Goal: Contribute content: Add original content to the website for others to see

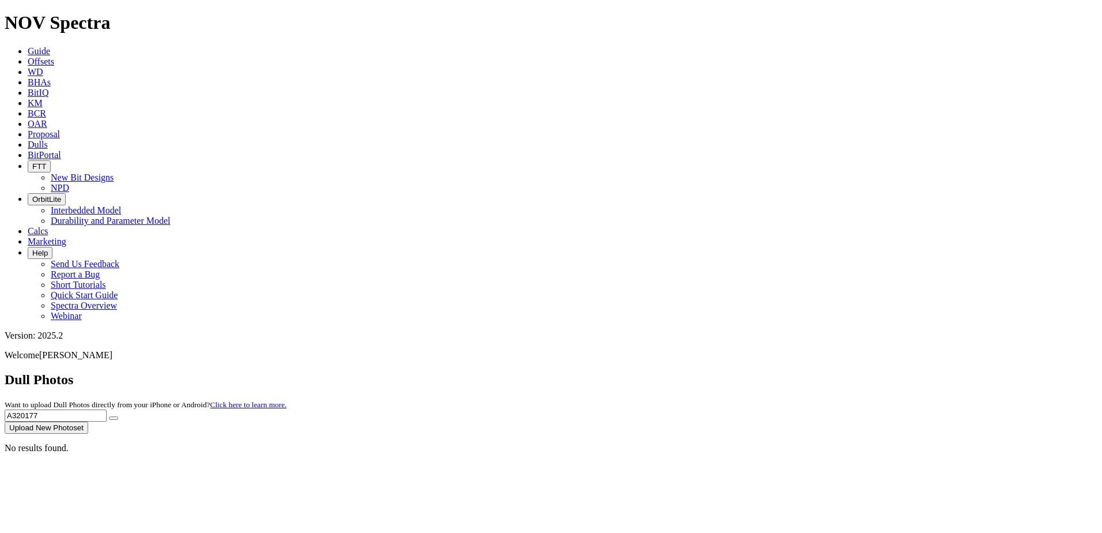
click at [48, 140] on span "Dulls" at bounding box center [38, 145] width 20 height 10
click at [107, 409] on input "A320177" at bounding box center [56, 415] width 102 height 12
type input "A"
type input "A316953"
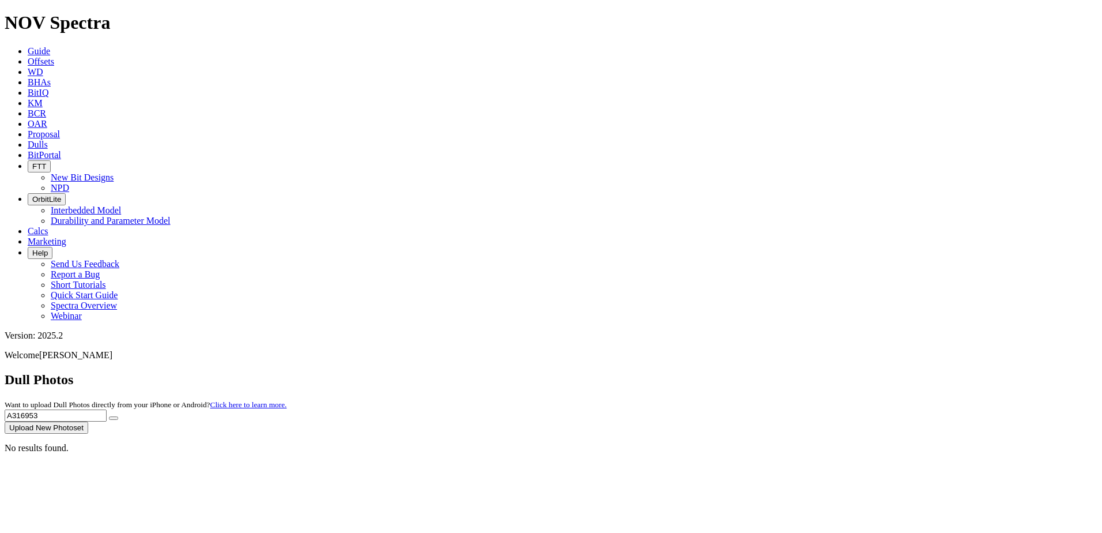
click at [114, 418] on icon "submit" at bounding box center [114, 418] width 0 height 0
click at [107, 409] on input "A316953" at bounding box center [56, 415] width 102 height 12
click at [88, 421] on button "Upload New Photoset" at bounding box center [47, 427] width 84 height 12
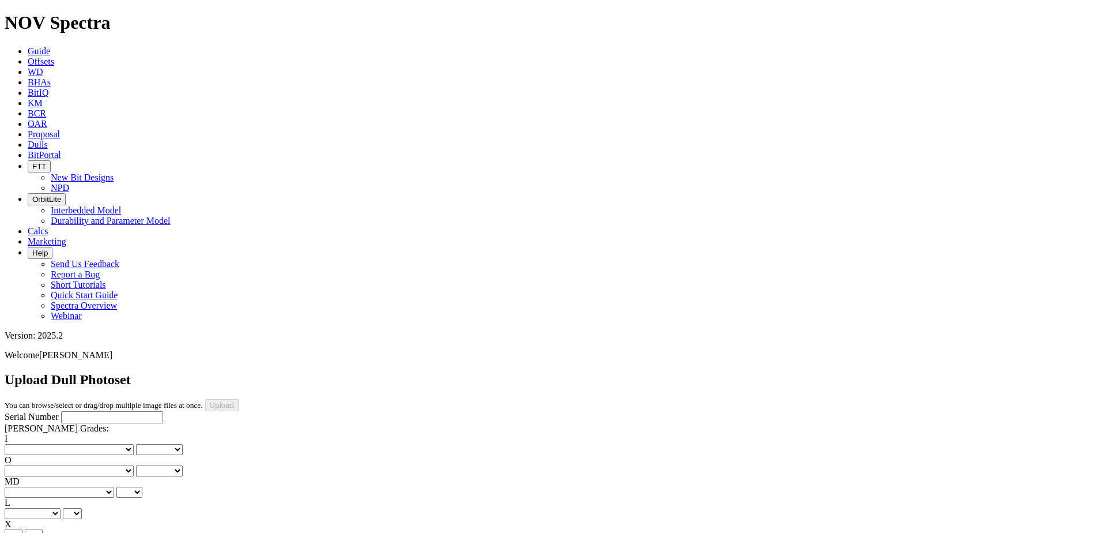
click at [92, 411] on input "Serial Number" at bounding box center [112, 417] width 102 height 12
click at [96, 411] on input "Serial Number" at bounding box center [112, 417] width 102 height 12
paste input "A316953"
type input "A316953"
click at [43, 444] on select "No lost, worn or damaged cutters 0 1 2 3 4 5 6 7 8 No diamond table left on any…" at bounding box center [69, 449] width 129 height 11
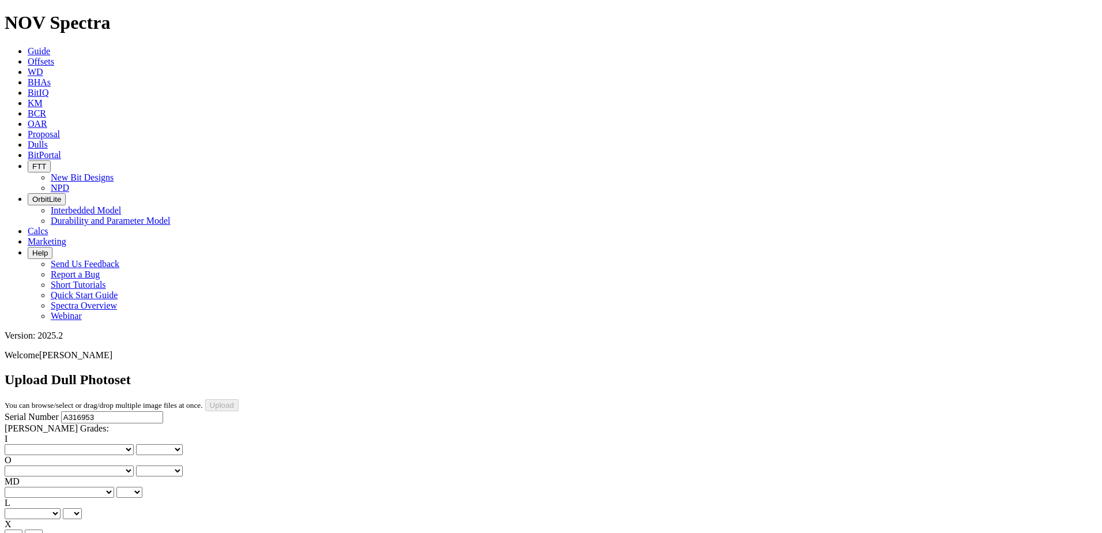
select select "number:0"
click at [23, 444] on select "No lost, worn or damaged cutters 0 1 2 3 4 5 6 7 8 No diamond table left on any…" at bounding box center [69, 449] width 129 height 11
select select "number:0"
click at [95, 465] on select "No lost, worn or damaged cutters 0 1 2 3 4 5 6 7 8 No diamond table left on any…" at bounding box center [69, 470] width 129 height 11
select select "number:1"
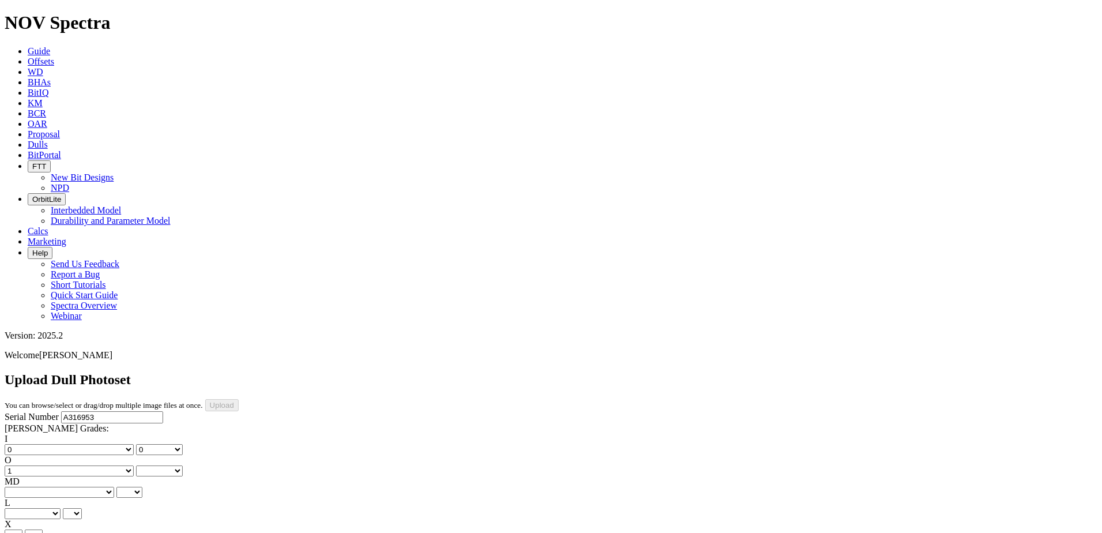
click at [82, 465] on select "No lost, worn or damaged cutters 0 1 2 3 4 5 6 7 8 No diamond table left on any…" at bounding box center [69, 470] width 129 height 11
select select "number:1"
click at [47, 487] on select "BF - Bond Failure BT - Broken Teeth/Cutters BU - Balled Up Bit CR - Cored CT - …" at bounding box center [60, 492] width 110 height 11
select select "string:CT"
click at [23, 487] on select "BF - Bond Failure BT - Broken Teeth/Cutters BU - Balled Up Bit CR - Cored CT - …" at bounding box center [60, 492] width 110 height 11
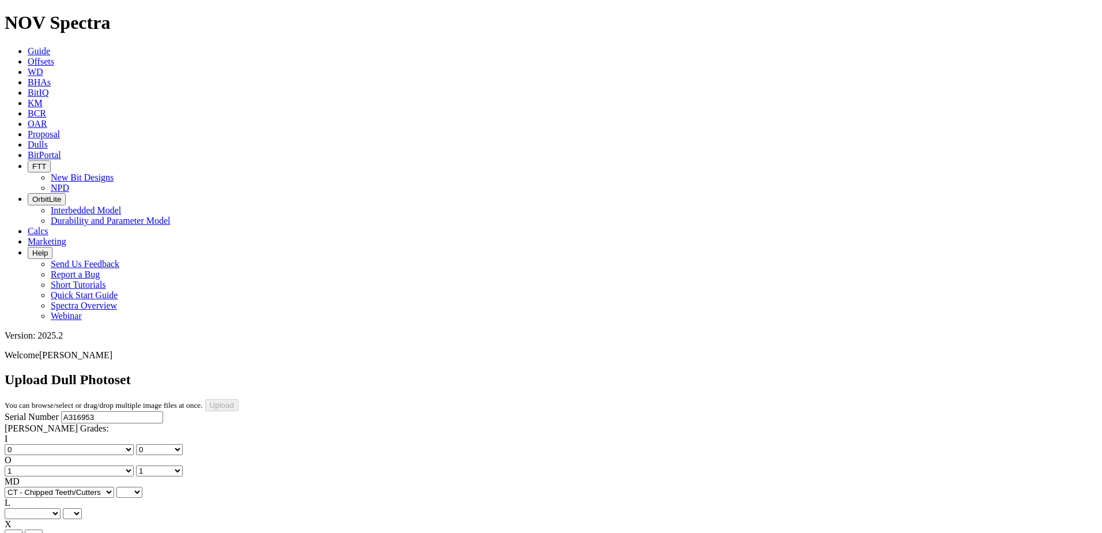
select select "string:CT"
click at [61, 508] on select "A - All C - Cone G - Gauge N - Nose S - Shoulder T - Taper" at bounding box center [33, 513] width 56 height 11
select select "string:S"
click at [61, 508] on select "A - All C - Cone G - Gauge N - Nose S - Shoulder T - Taper" at bounding box center [33, 513] width 56 height 11
select select "string:S"
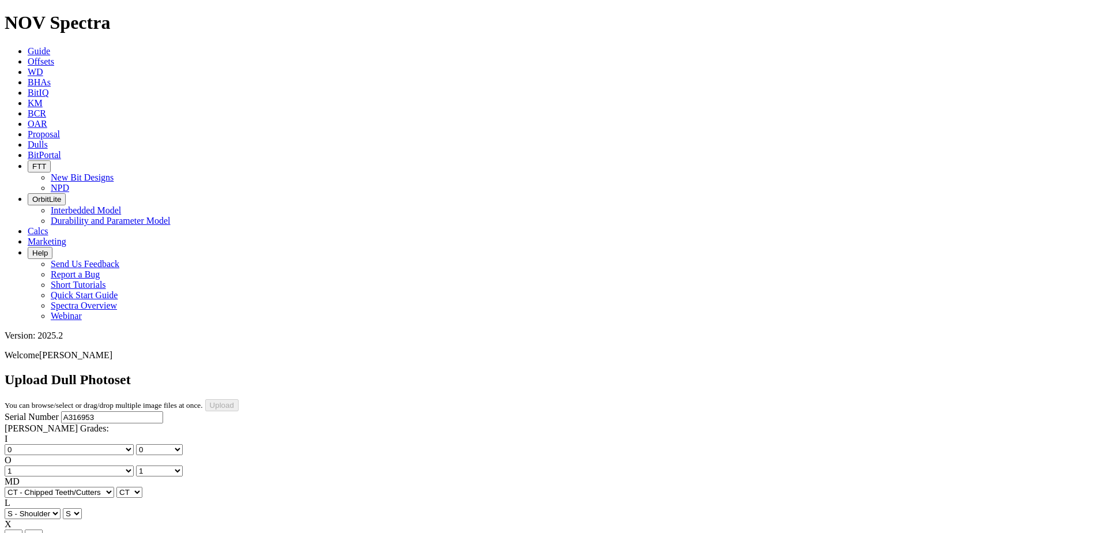
click at [55, 434] on div "I No lost, worn or damaged cutters 0 1 2 3 4 5 6 7 8 No diamond table left on a…" at bounding box center [551, 519] width 1093 height 171
click at [22, 529] on select "X" at bounding box center [14, 534] width 18 height 11
select select "string:X"
click at [22, 529] on select "X" at bounding box center [14, 534] width 18 height 11
select select "string:X"
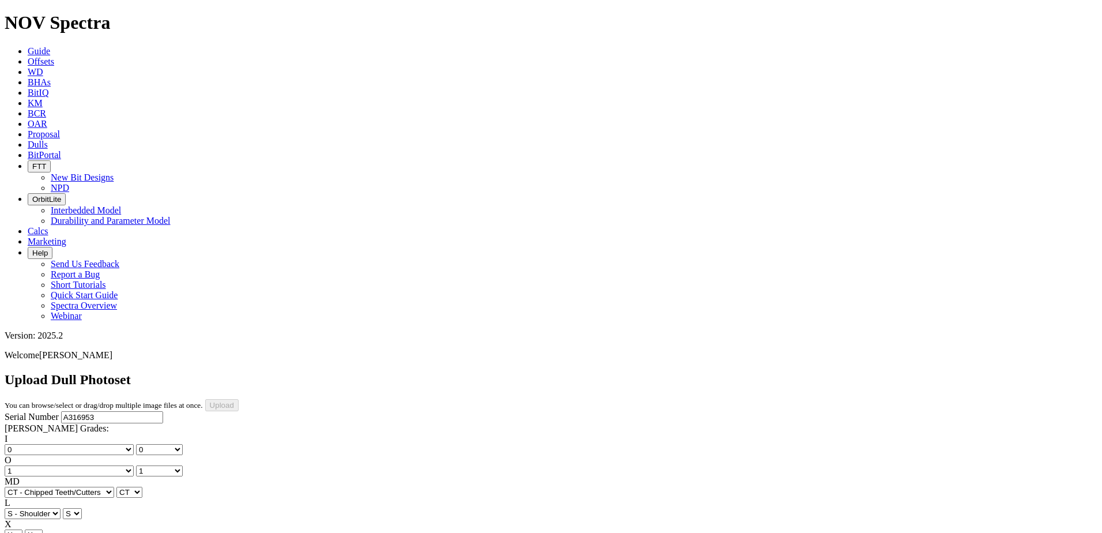
select select "string:I"
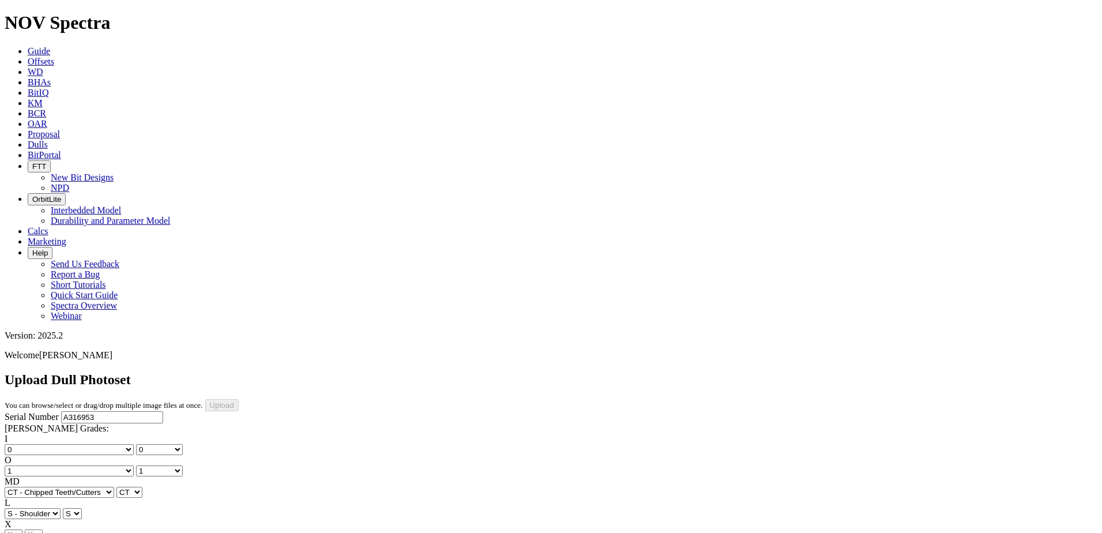
select select "string:NO"
select select "string:_"
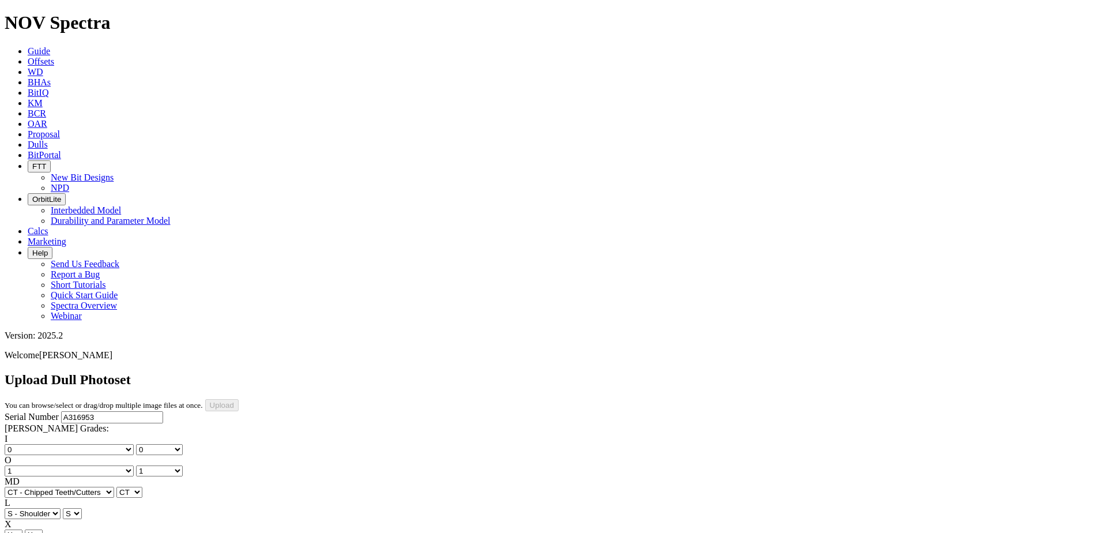
select select "string:_"
type input "8/17/25"
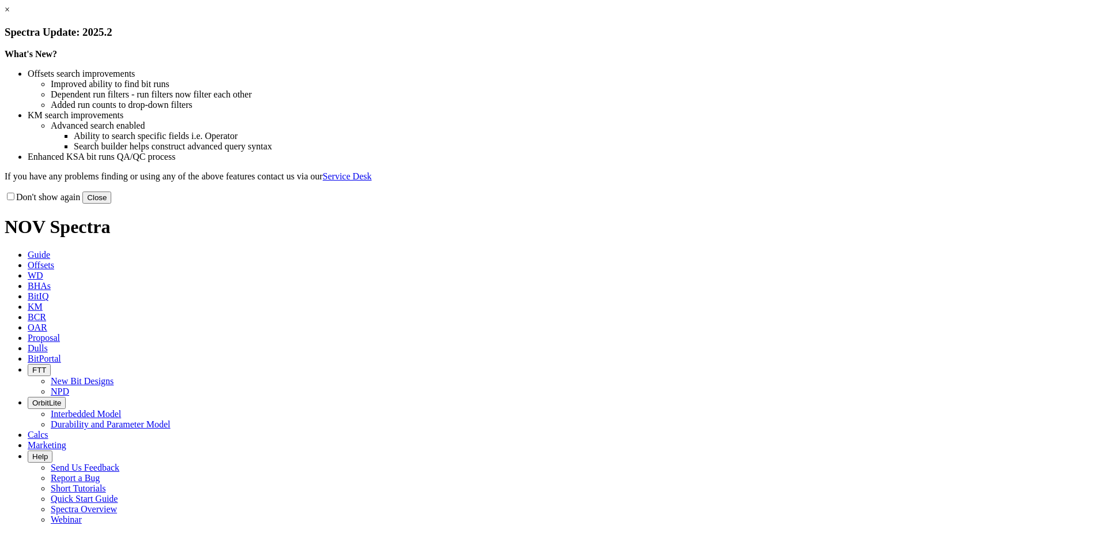
click at [111, 204] on button "Close" at bounding box center [96, 197] width 29 height 12
